Goal: Browse casually: Explore the website without a specific task or goal

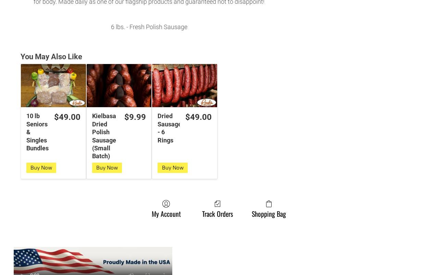
scroll to position [479, 0]
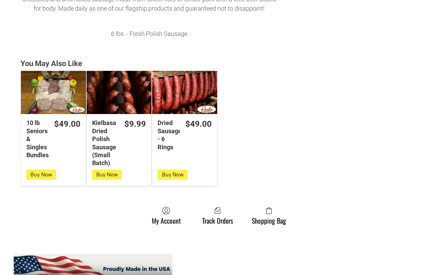
click at [38, 104] on div "10 lb Seniors & Singles Bundles" at bounding box center [53, 92] width 65 height 43
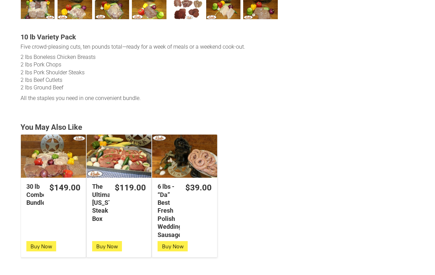
scroll to position [395, 0]
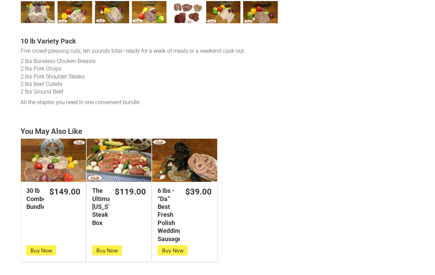
click at [203, 168] on div "6 lbs - “Da” Best Fresh Polish Wedding Sausage" at bounding box center [184, 160] width 65 height 43
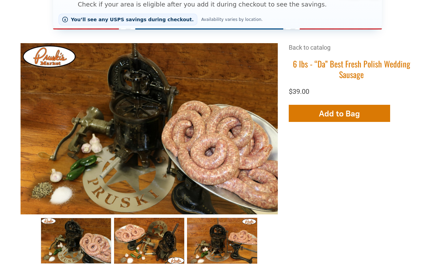
scroll to position [173, 0]
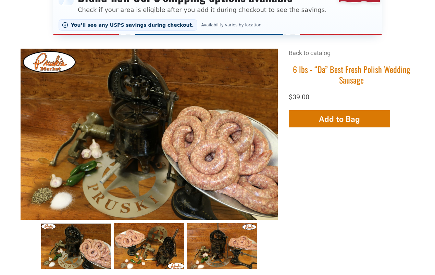
click at [374, 68] on h1 "6 lbs - “Da” Best Fresh Polish Wedding Sausage" at bounding box center [352, 74] width 126 height 21
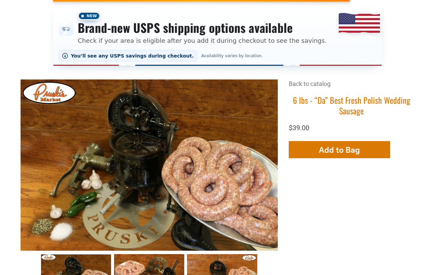
scroll to position [121, 0]
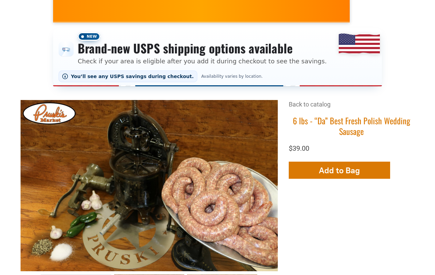
click at [342, 119] on h1 "6 lbs - “Da” Best Fresh Polish Wedding Sausage" at bounding box center [352, 125] width 126 height 21
click at [341, 118] on h1 "6 lbs - “Da” Best Fresh Polish Wedding Sausage" at bounding box center [352, 125] width 126 height 21
click at [365, 121] on h1 "6 lbs - “Da” Best Fresh Polish Wedding Sausage" at bounding box center [352, 125] width 126 height 21
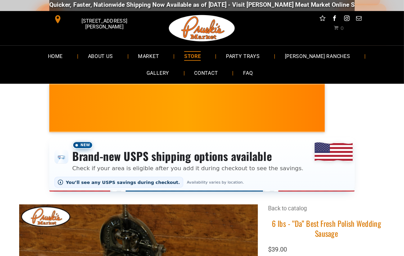
scroll to position [0, 0]
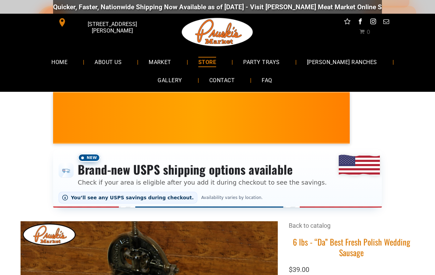
click at [182, 75] on span "GALLERY" at bounding box center [170, 80] width 24 height 10
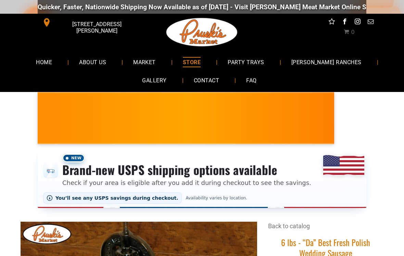
scroll to position [10, 0]
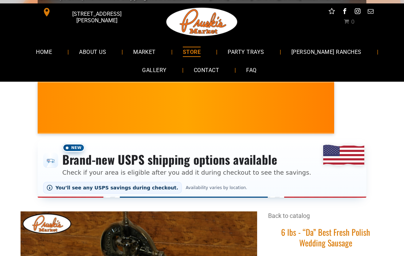
click at [258, 46] on link "PARTY TRAYS" at bounding box center [246, 51] width 57 height 18
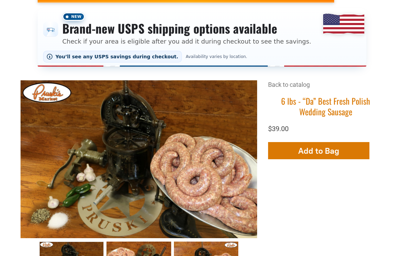
scroll to position [141, 0]
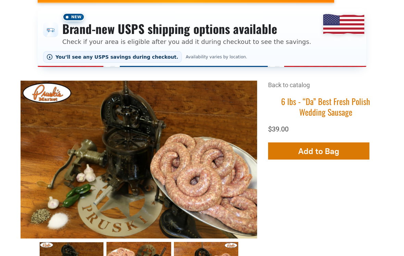
click at [374, 226] on div "+3 +2 Back to catalog 6 lbs - “Da” Best Fresh Polish Wedding Sausage $39.00 Add…" at bounding box center [202, 235] width 363 height 308
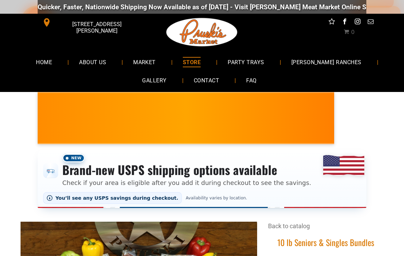
click at [52, 61] on span "HOME" at bounding box center [44, 62] width 16 height 10
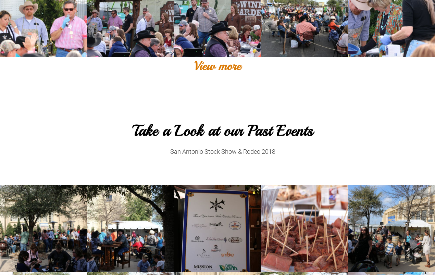
scroll to position [289, 0]
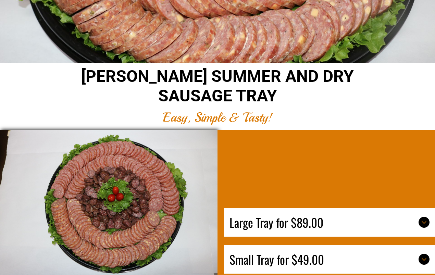
scroll to position [2375, 0]
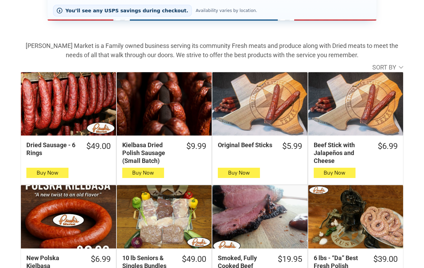
scroll to position [187, 0]
